Goal: Transaction & Acquisition: Purchase product/service

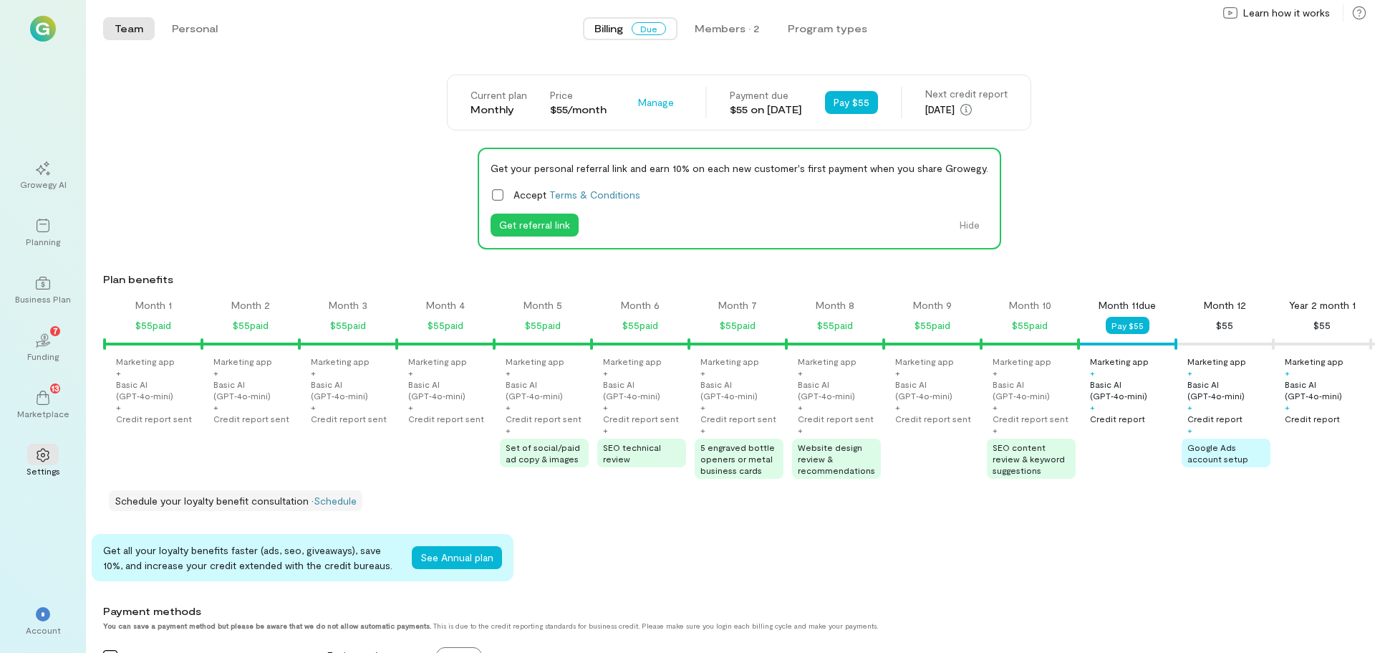
scroll to position [0, 828]
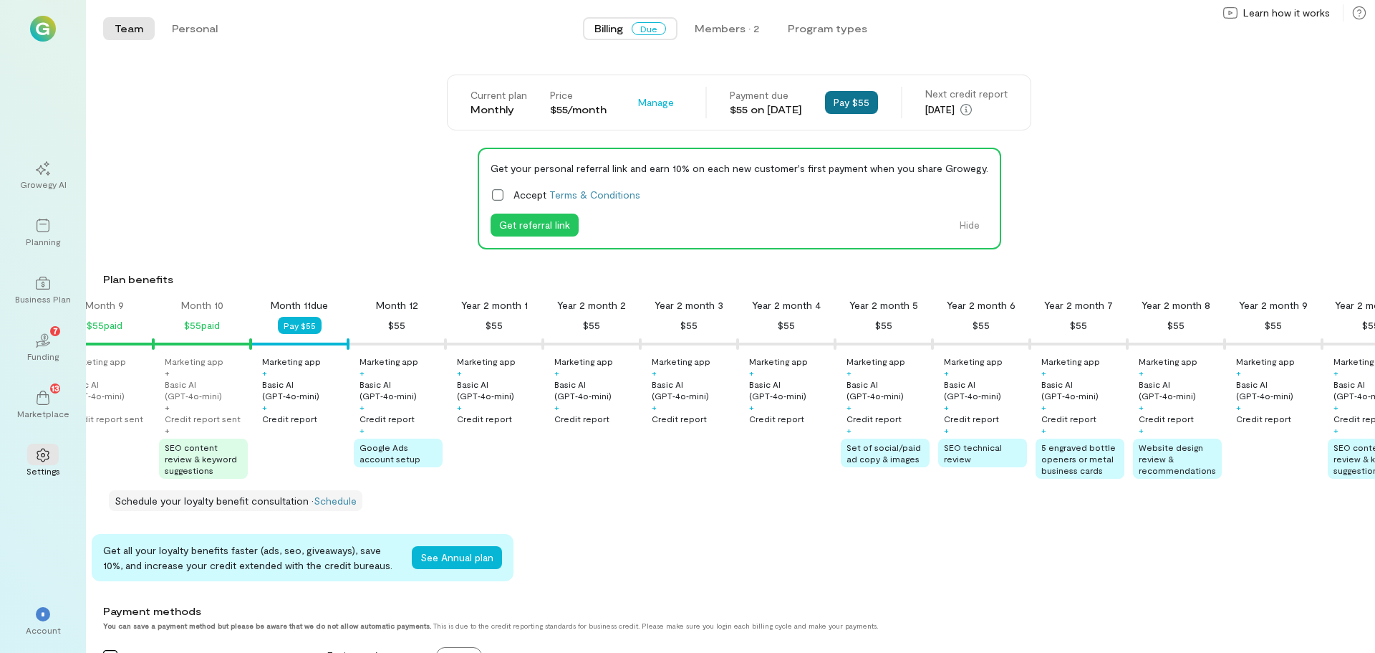
click at [877, 104] on button "Pay $55" at bounding box center [851, 102] width 53 height 23
